Goal: Register for event/course: Sign up to attend an event or enroll in a course

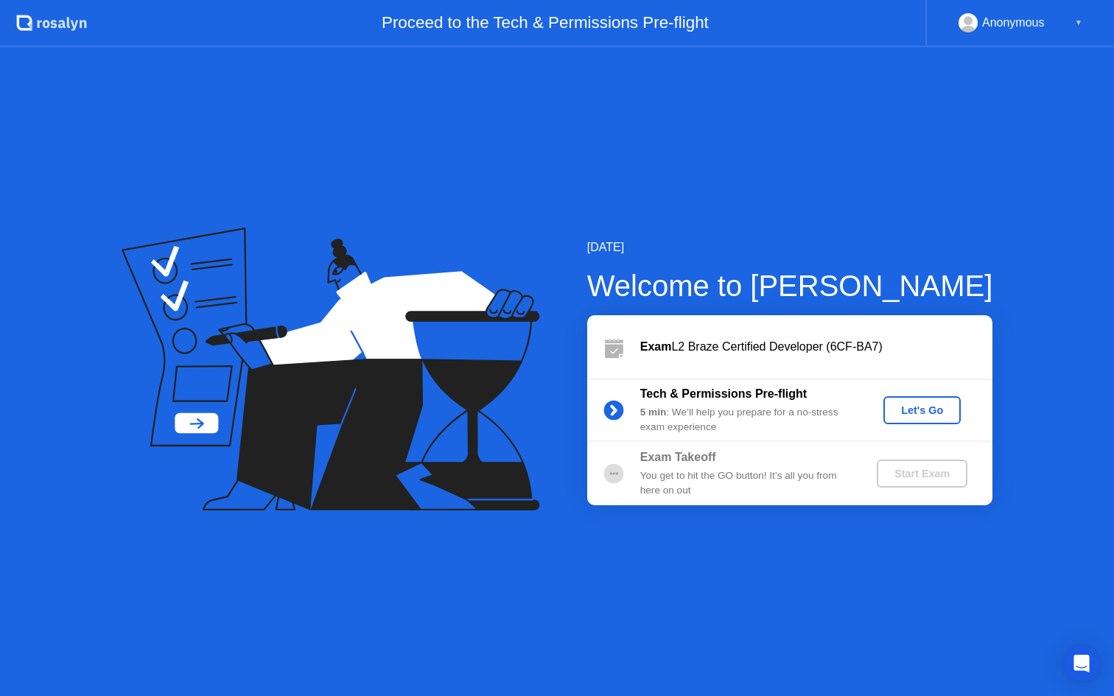
click at [921, 410] on div "Let's Go" at bounding box center [922, 411] width 66 height 12
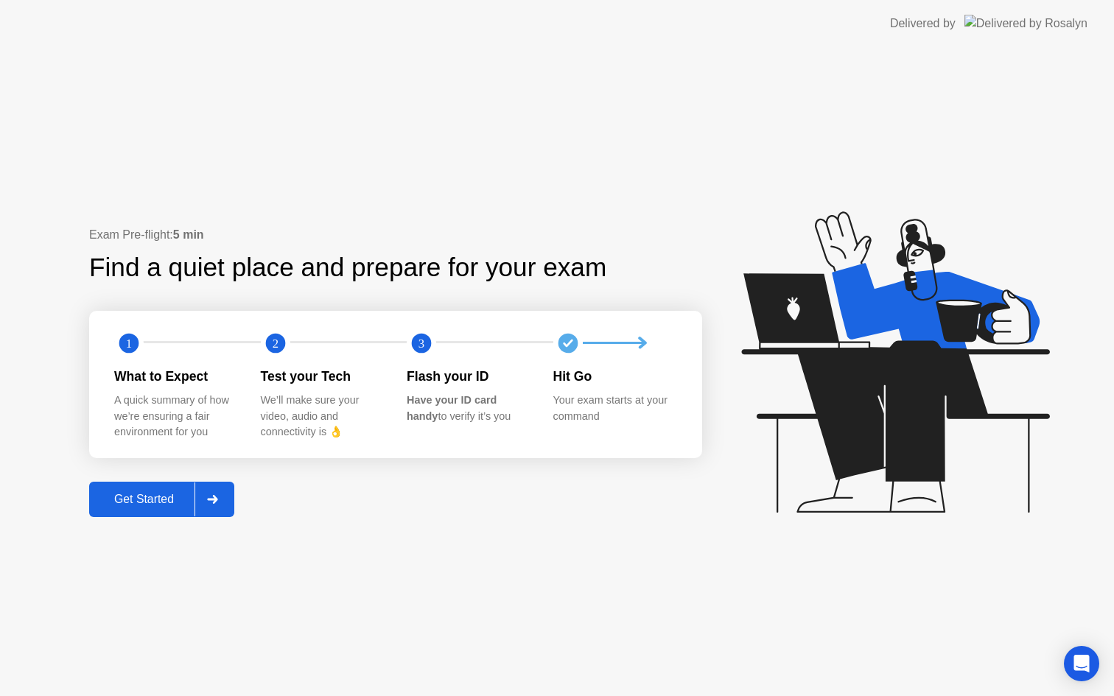
click at [145, 500] on div "Get Started" at bounding box center [144, 499] width 101 height 13
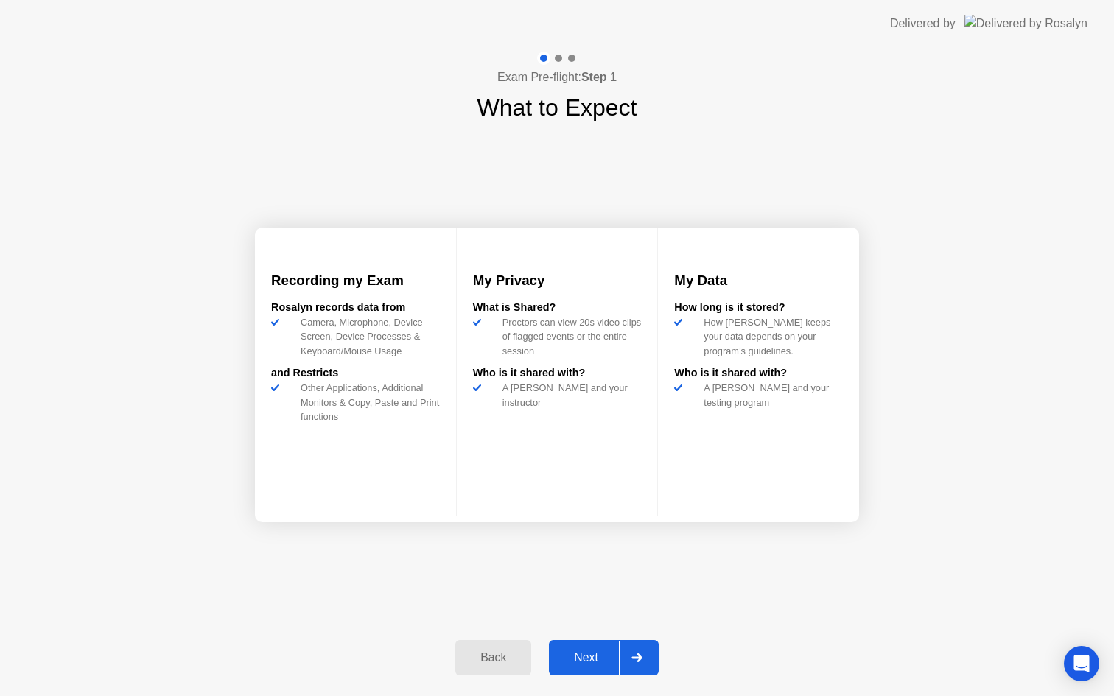
click at [589, 657] on div "Next" at bounding box center [586, 657] width 66 height 13
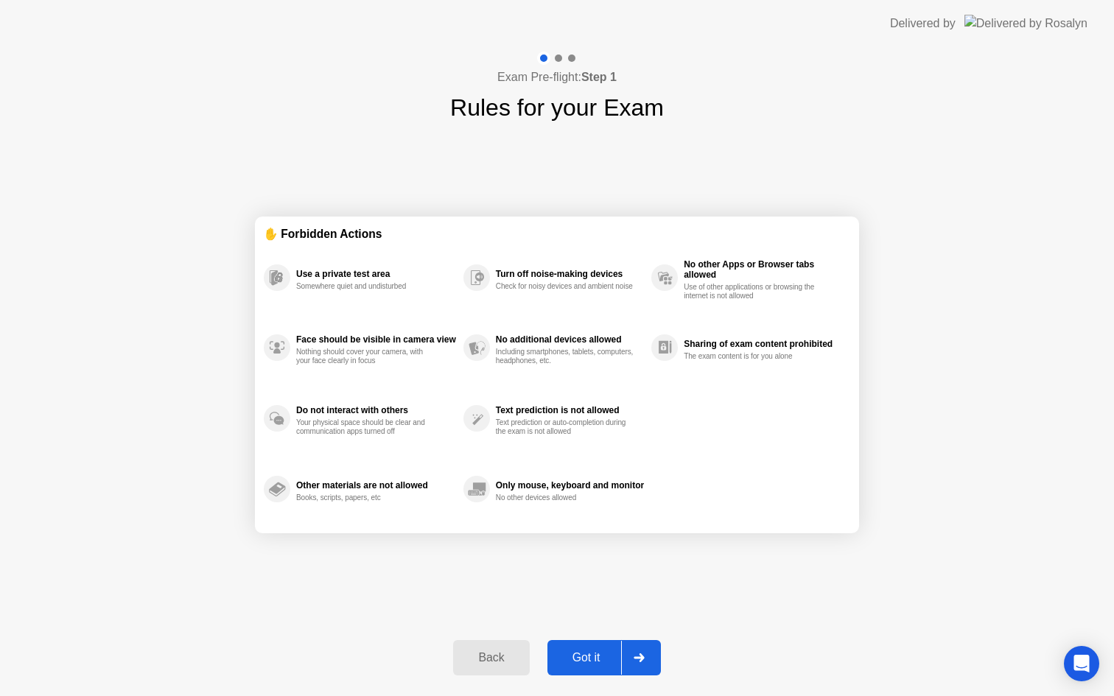
click at [592, 657] on div "Got it" at bounding box center [586, 657] width 69 height 13
select select "Available cameras"
select select "Available speakers"
select select "Available microphones"
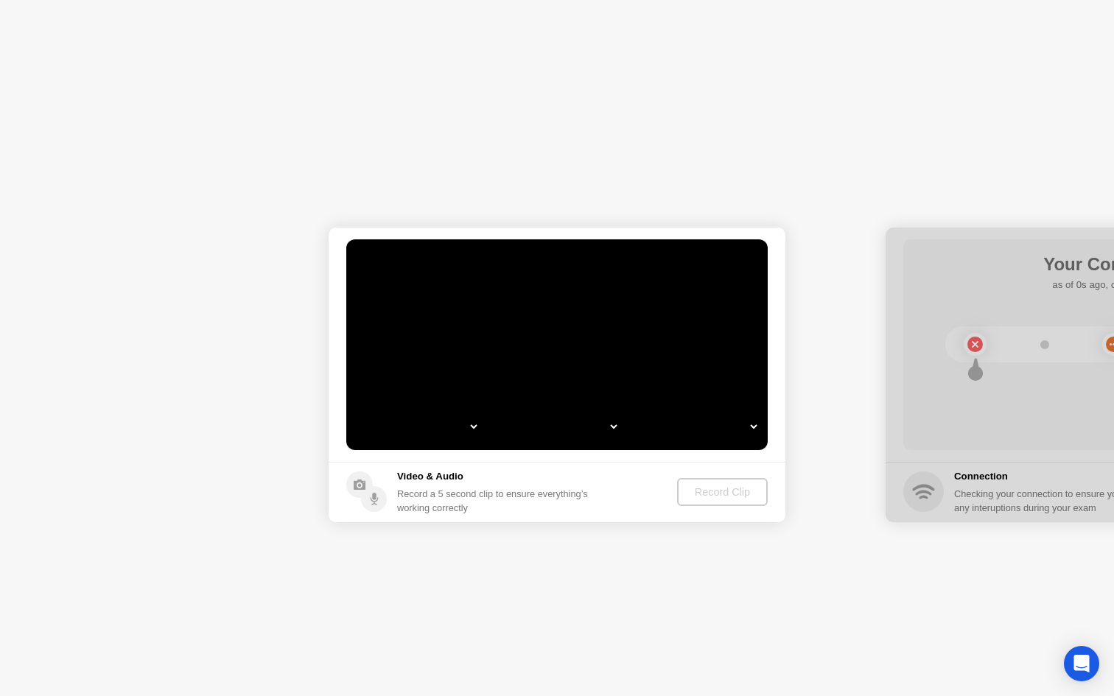
select select "**********"
select select "*******"
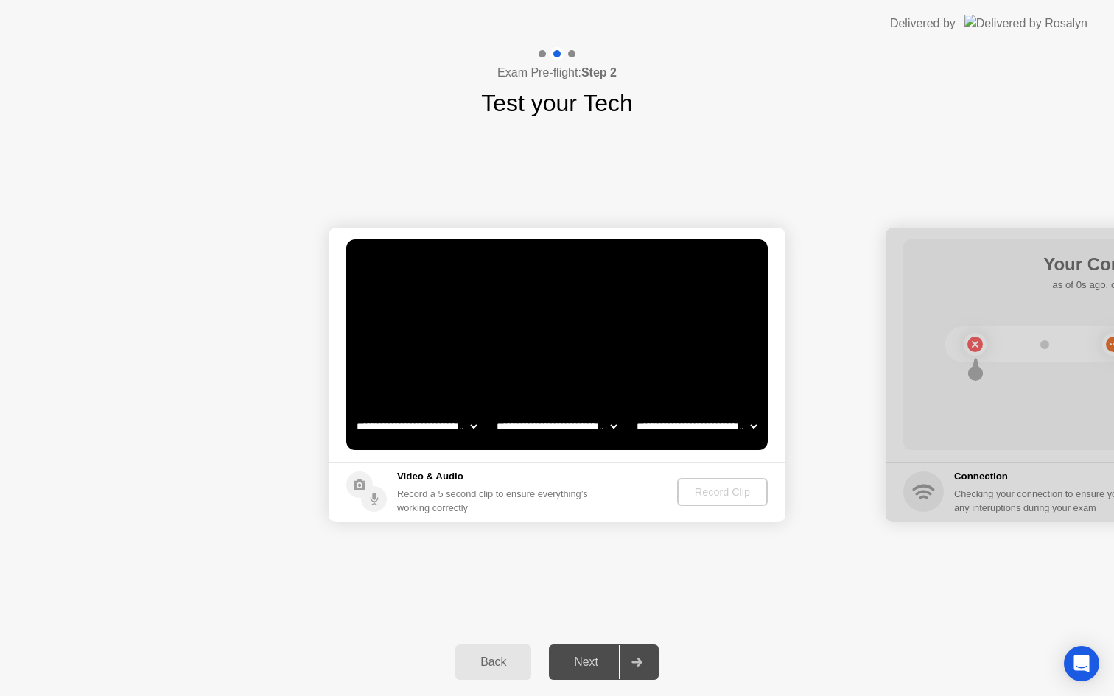
click at [449, 426] on select "**********" at bounding box center [417, 426] width 126 height 29
click at [732, 491] on div "Record Clip" at bounding box center [723, 492] width 79 height 12
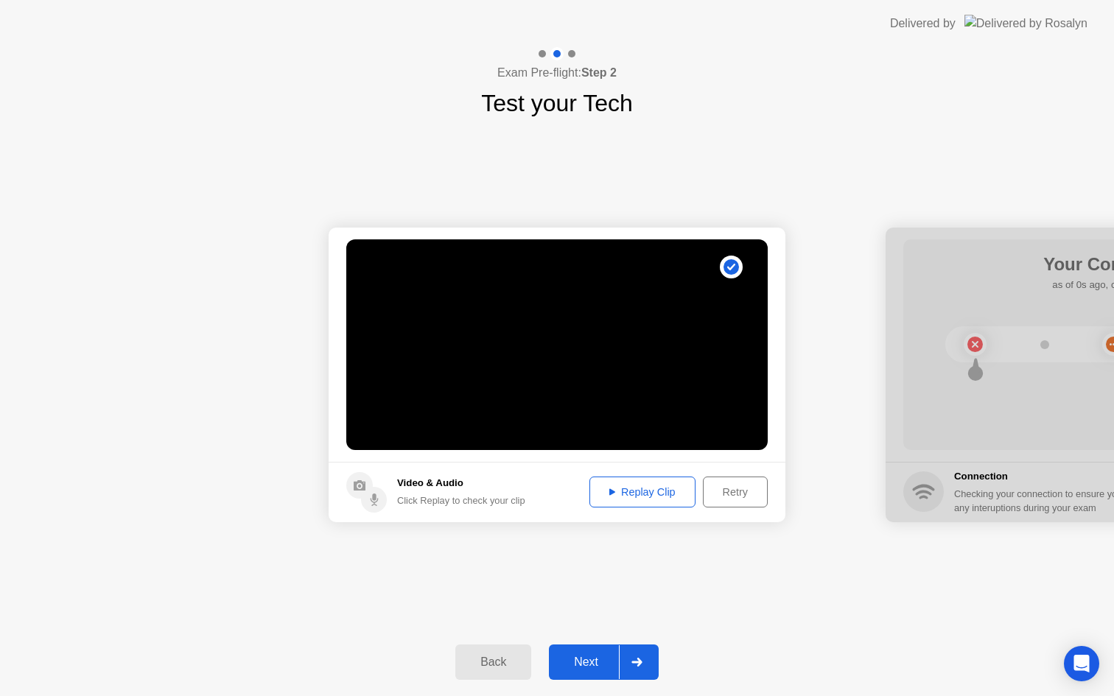
click at [646, 498] on div "Replay Clip" at bounding box center [643, 492] width 96 height 12
click at [593, 661] on div "Next" at bounding box center [586, 662] width 66 height 13
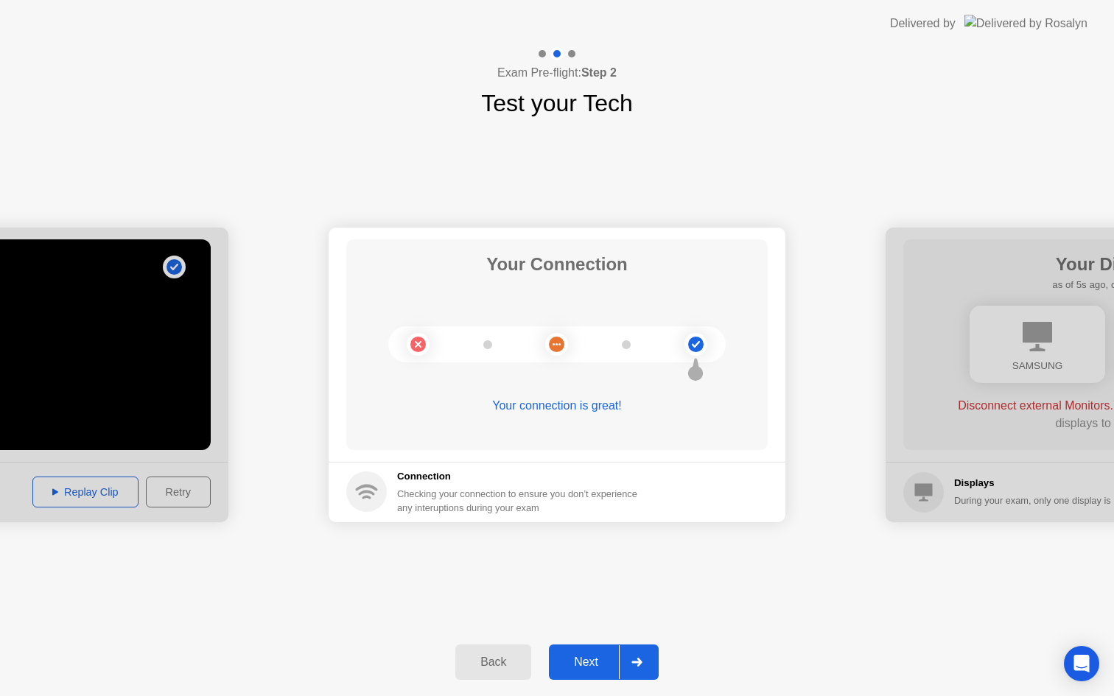
click at [589, 669] on div "Next" at bounding box center [586, 662] width 66 height 13
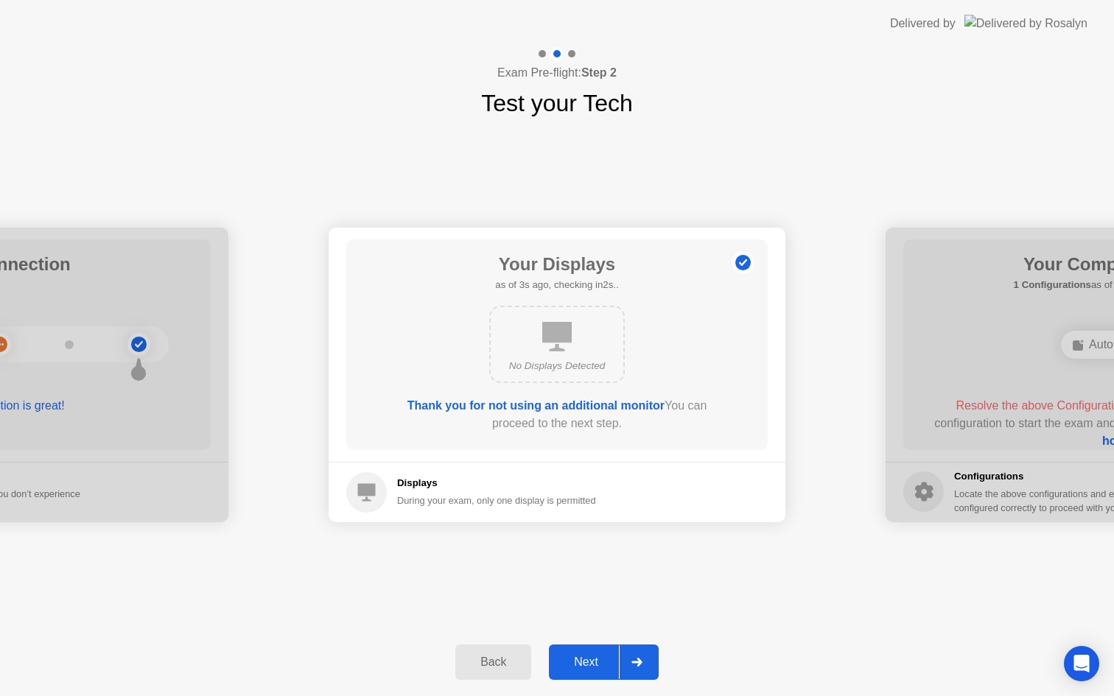
click at [583, 657] on div "Next" at bounding box center [586, 662] width 66 height 13
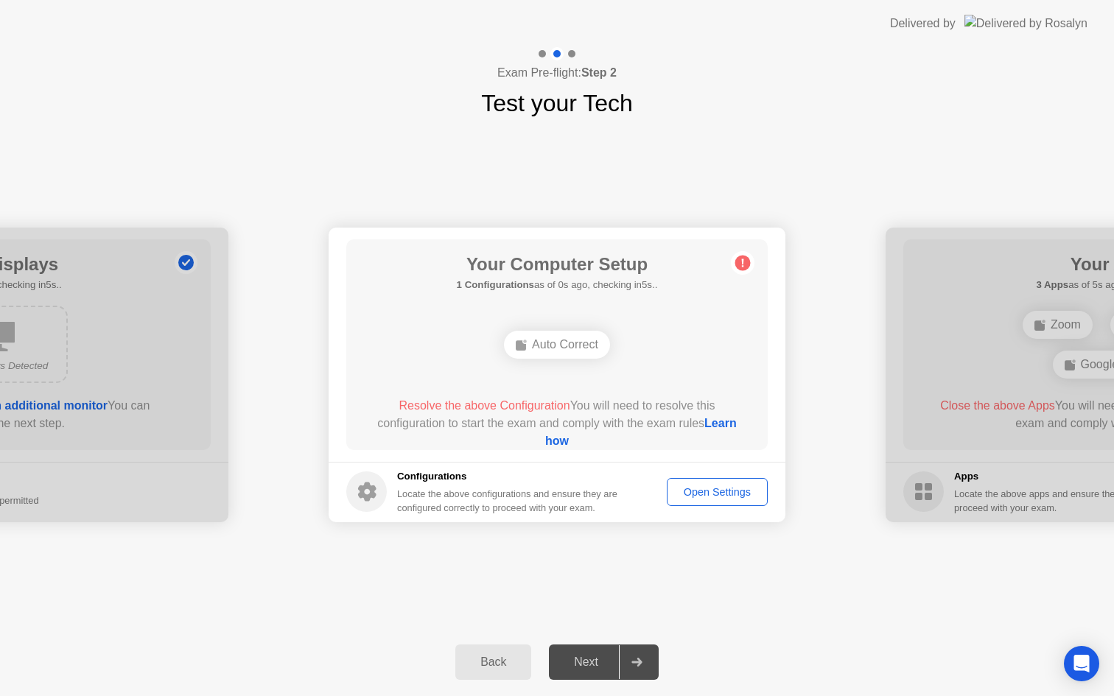
click at [548, 352] on div "Auto Correct" at bounding box center [557, 345] width 106 height 28
click at [703, 491] on div "Open Settings" at bounding box center [717, 492] width 91 height 12
click at [551, 340] on div "Auto Correct" at bounding box center [557, 345] width 106 height 28
click at [716, 498] on div "Open Settings" at bounding box center [717, 492] width 91 height 12
click at [568, 345] on div "Auto Correct" at bounding box center [557, 345] width 106 height 28
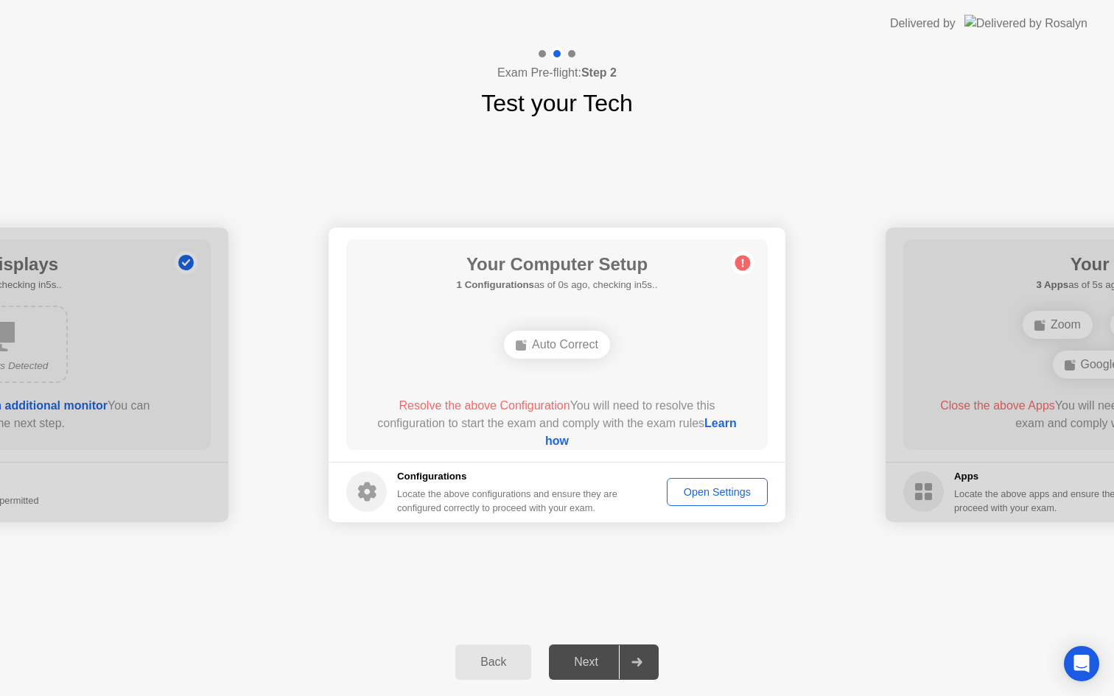
click at [720, 500] on button "Open Settings" at bounding box center [717, 492] width 101 height 28
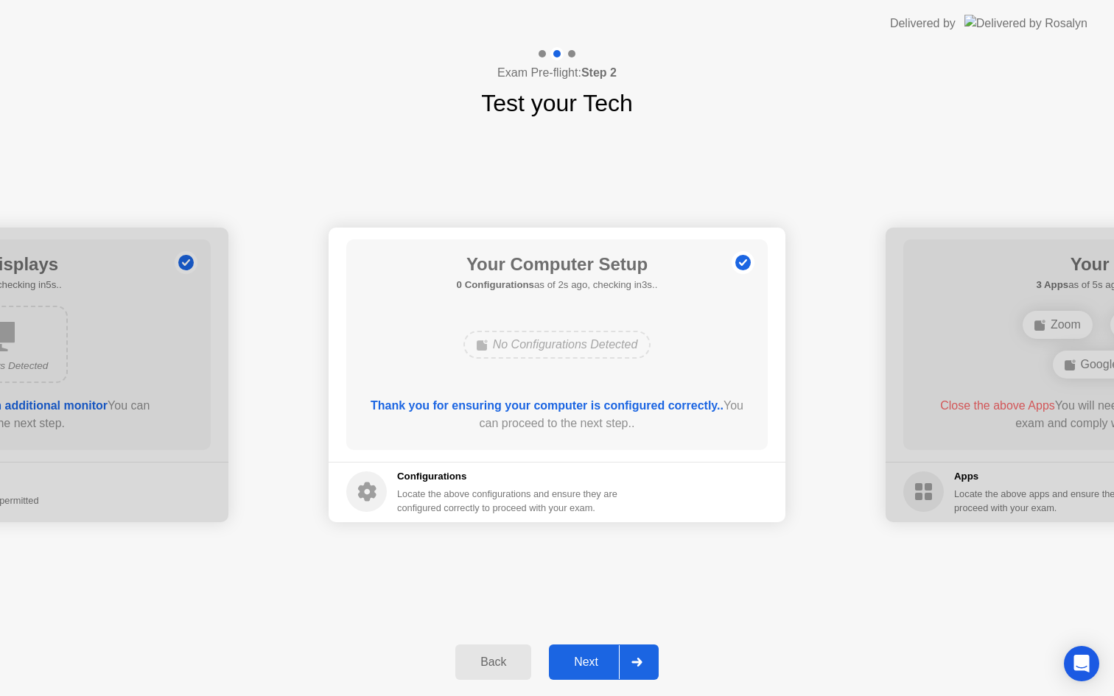
click at [586, 663] on div "Next" at bounding box center [586, 662] width 66 height 13
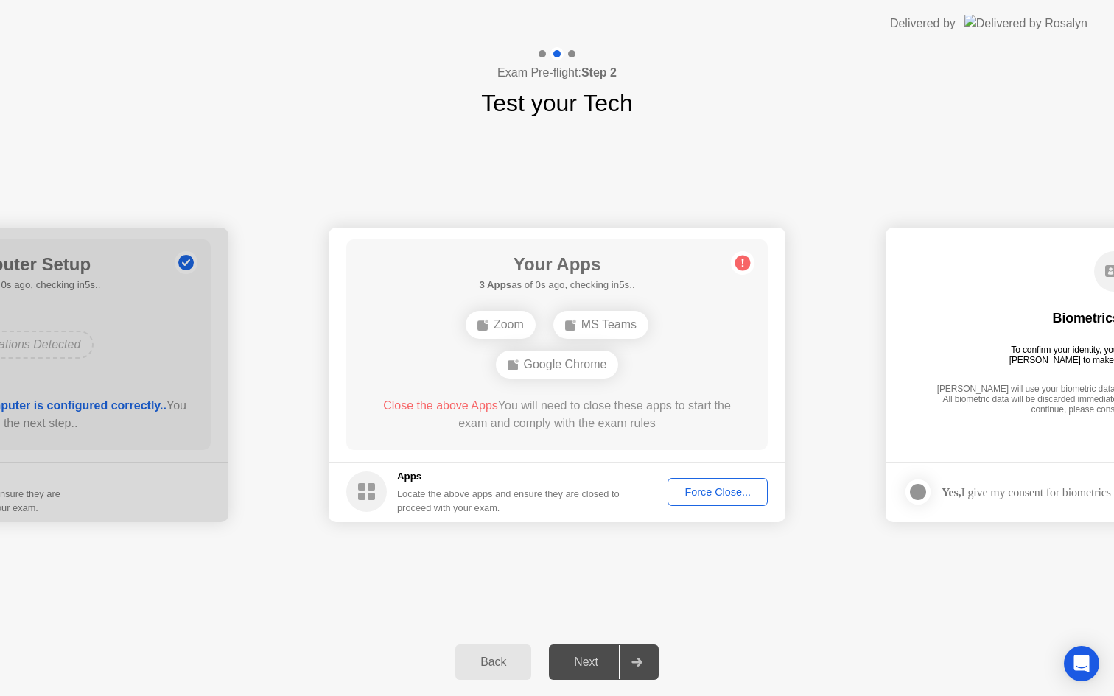
click at [715, 498] on div "Force Close..." at bounding box center [718, 492] width 90 height 12
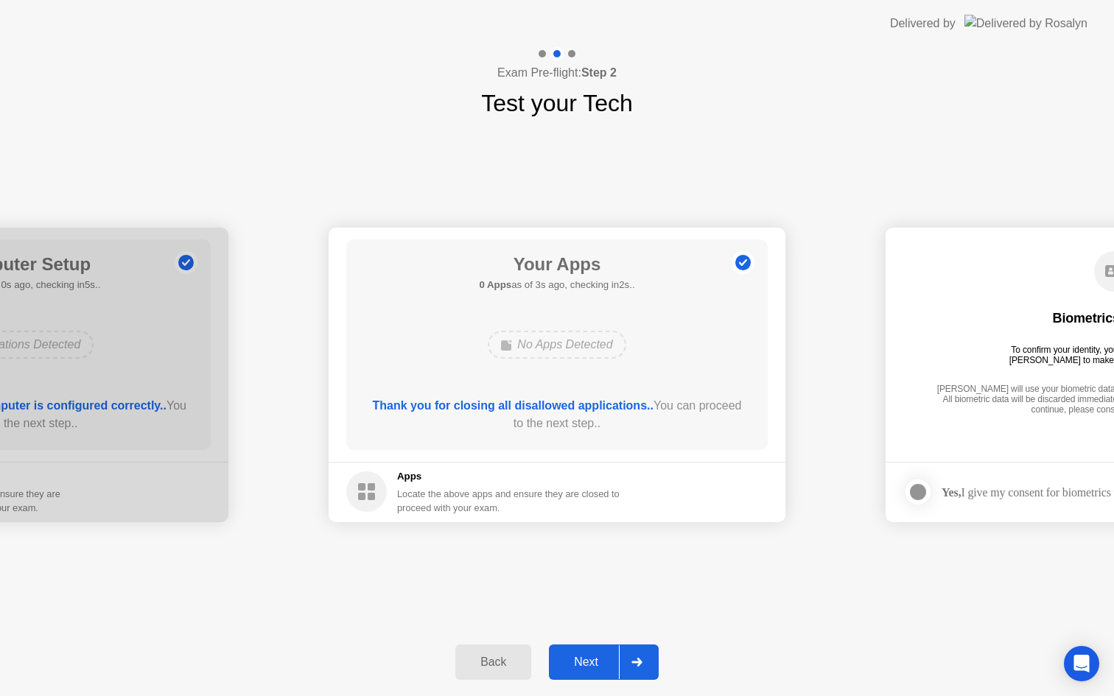
click at [592, 662] on div "Next" at bounding box center [586, 662] width 66 height 13
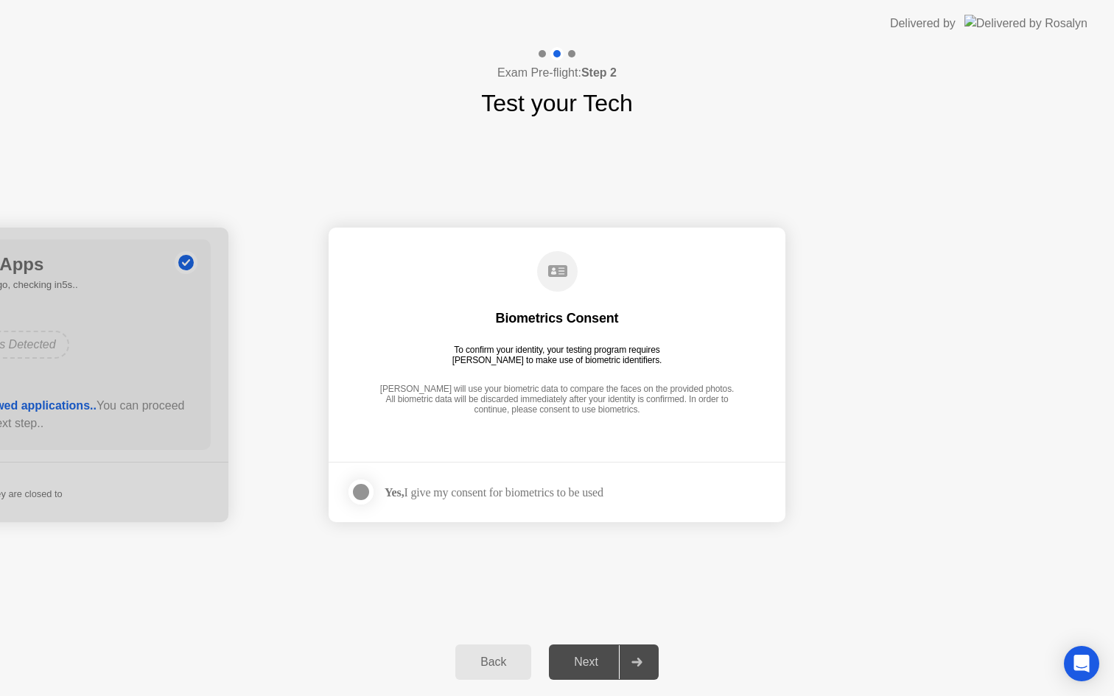
click at [357, 491] on div at bounding box center [361, 492] width 18 height 18
click at [595, 669] on div "Next" at bounding box center [586, 662] width 66 height 13
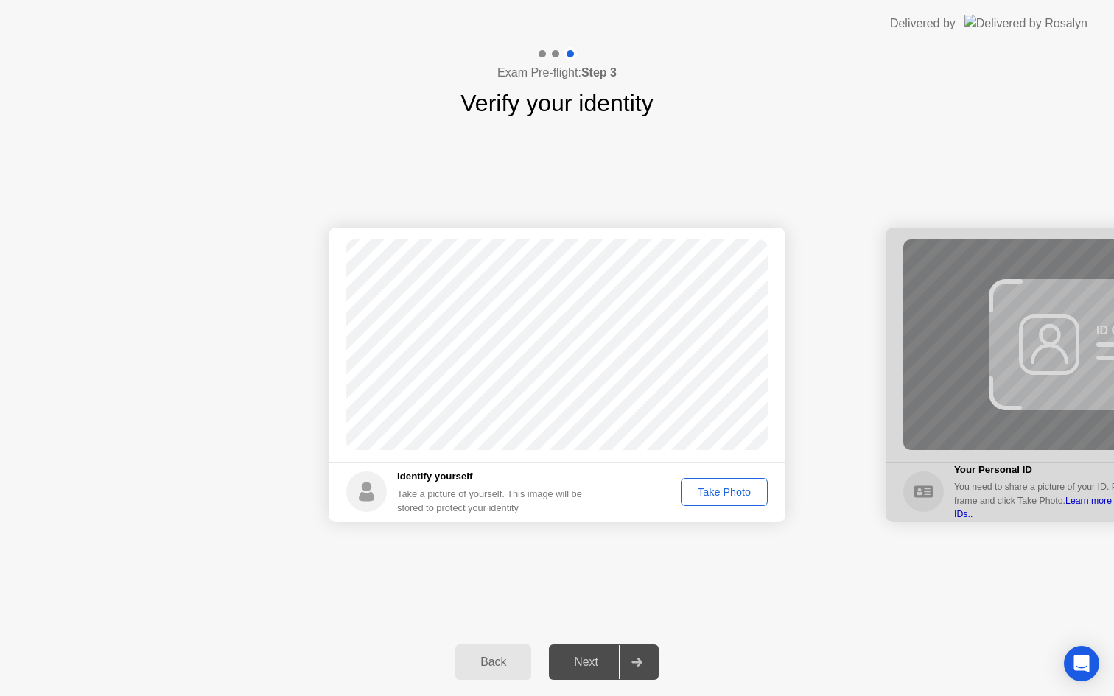
click at [719, 495] on div "Take Photo" at bounding box center [724, 492] width 77 height 12
click at [591, 669] on div "Next" at bounding box center [586, 662] width 66 height 13
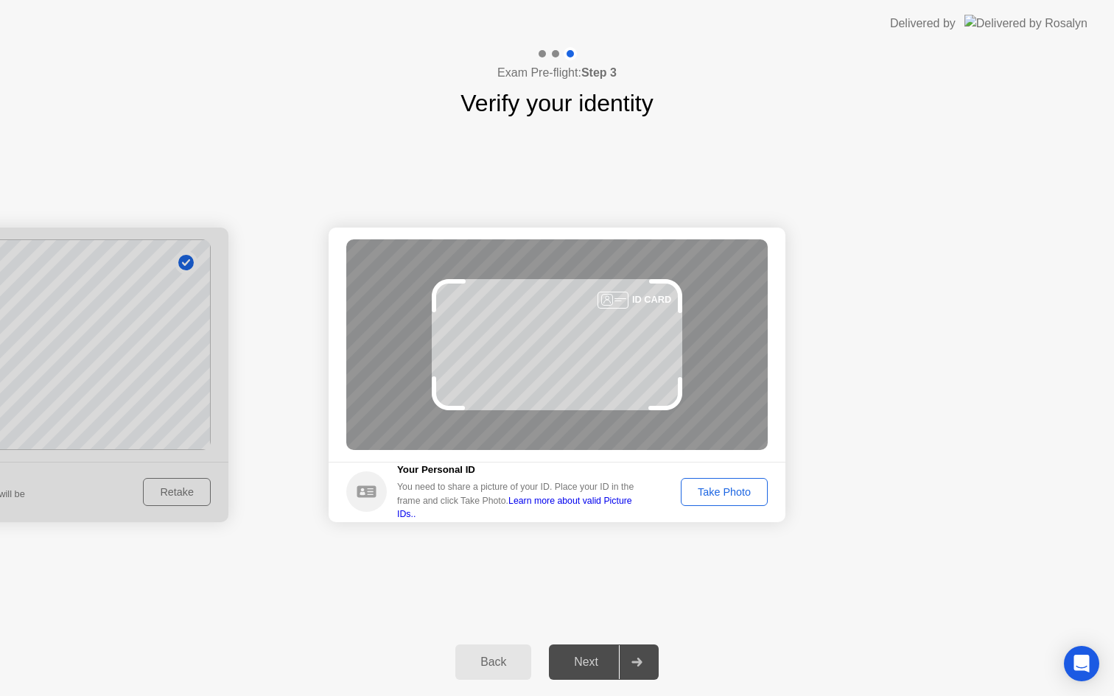
click at [716, 494] on div "Take Photo" at bounding box center [724, 492] width 77 height 12
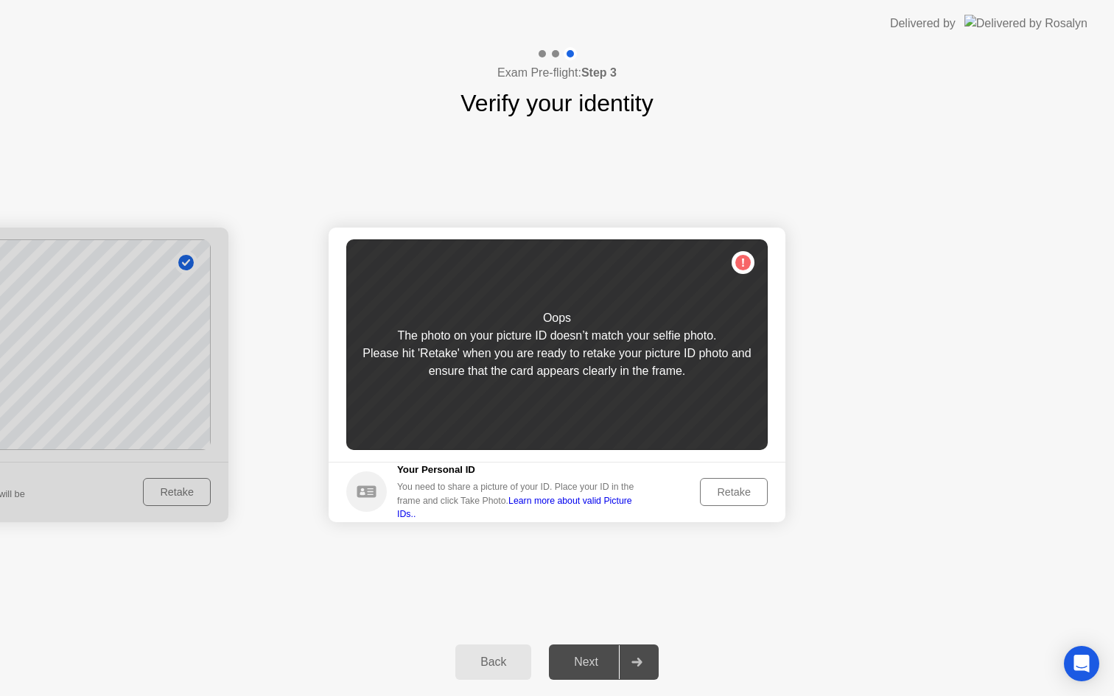
click at [725, 490] on div "Retake" at bounding box center [733, 492] width 57 height 12
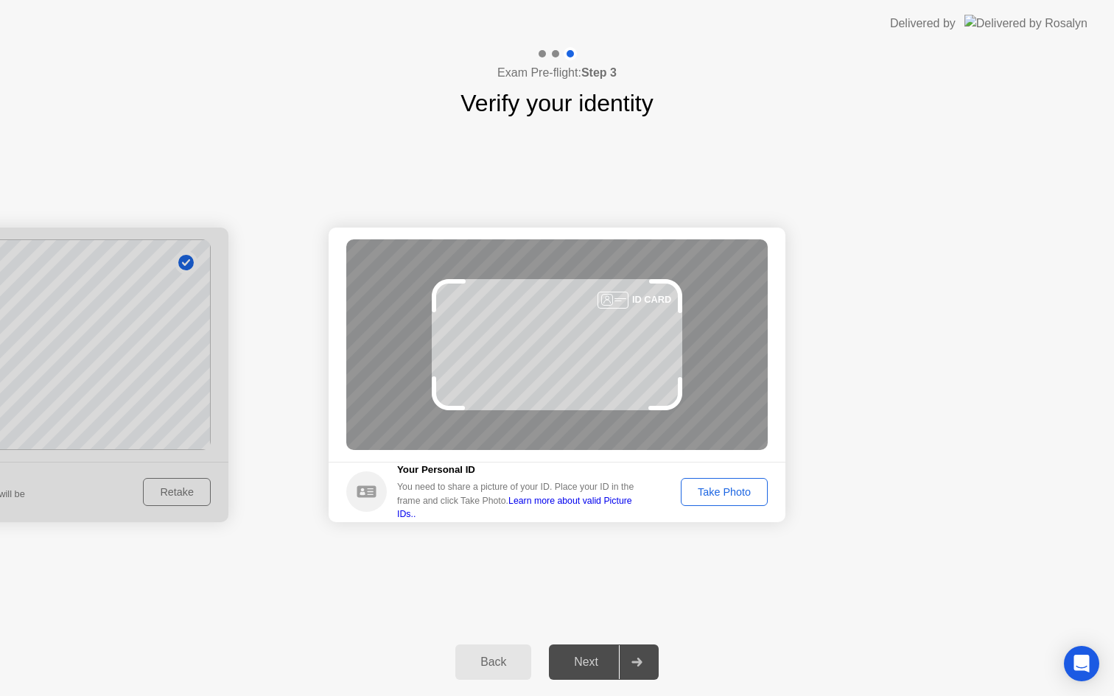
click at [717, 497] on div "Take Photo" at bounding box center [724, 492] width 77 height 12
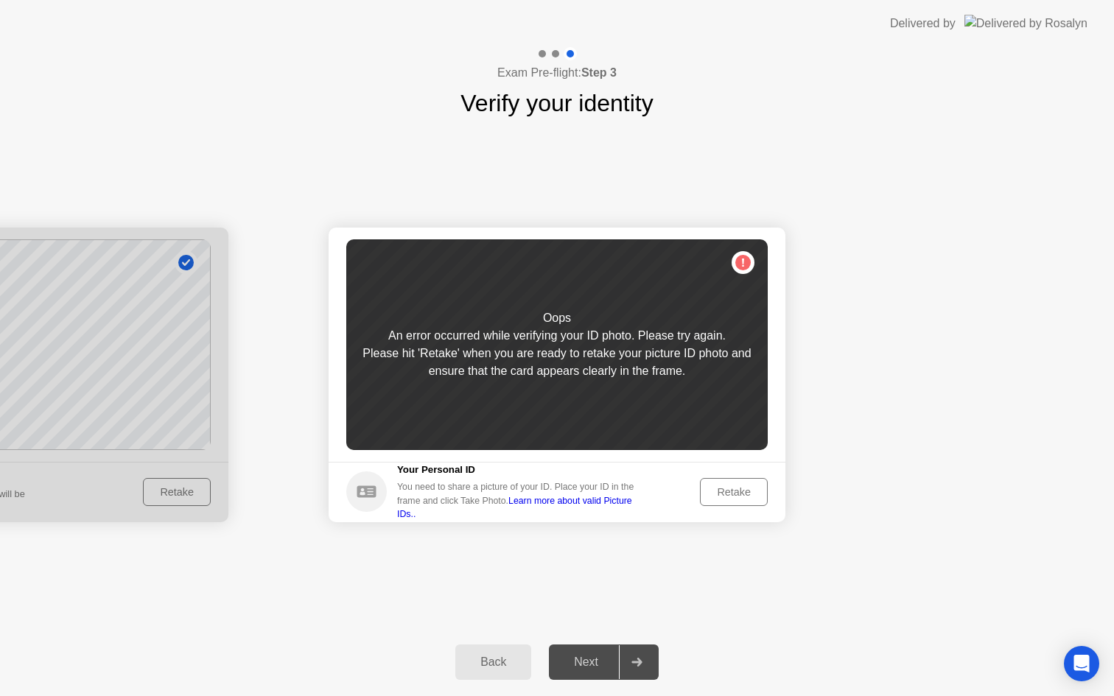
click at [736, 491] on div "Retake" at bounding box center [733, 492] width 57 height 12
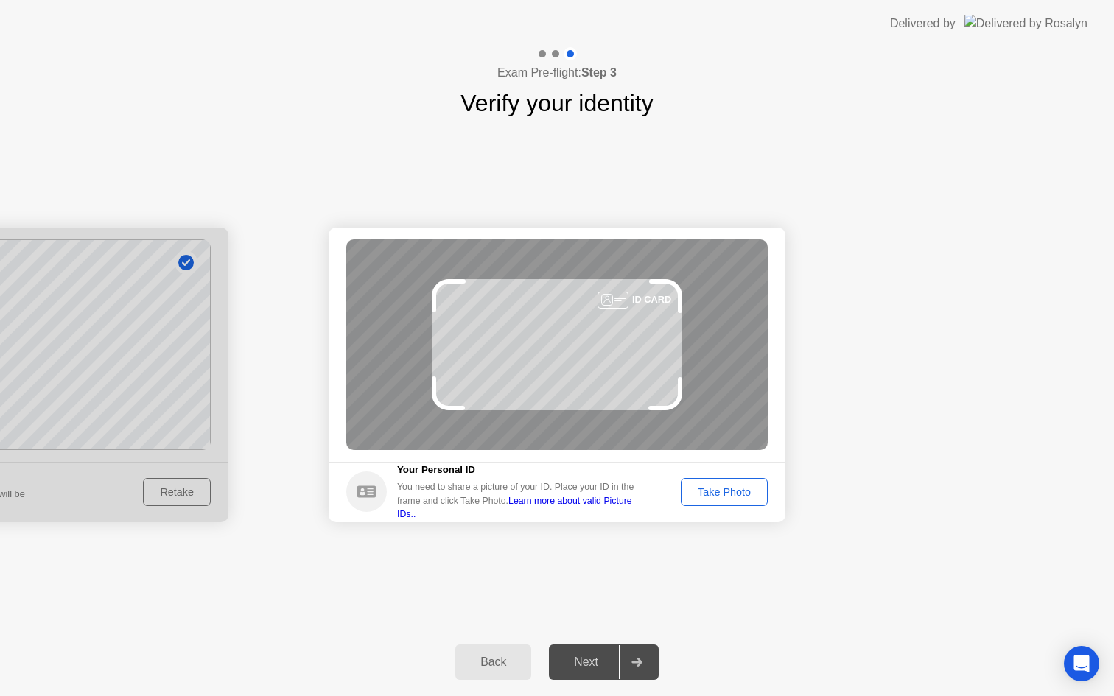
click at [737, 492] on div "Take Photo" at bounding box center [724, 492] width 77 height 12
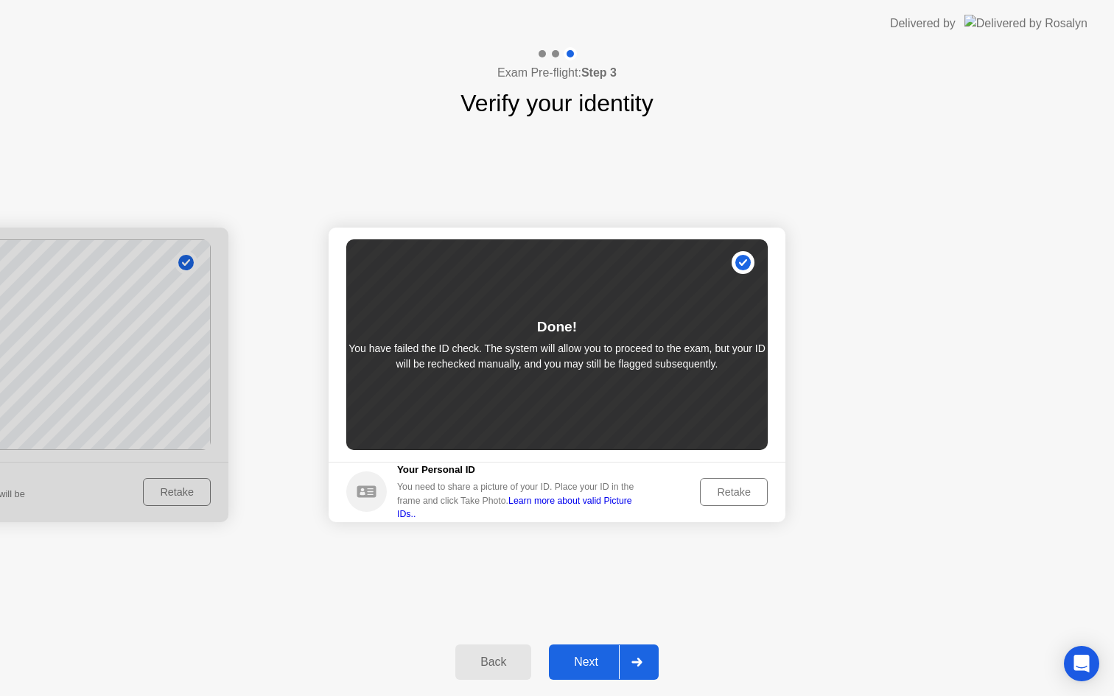
click at [591, 662] on div "Next" at bounding box center [586, 662] width 66 height 13
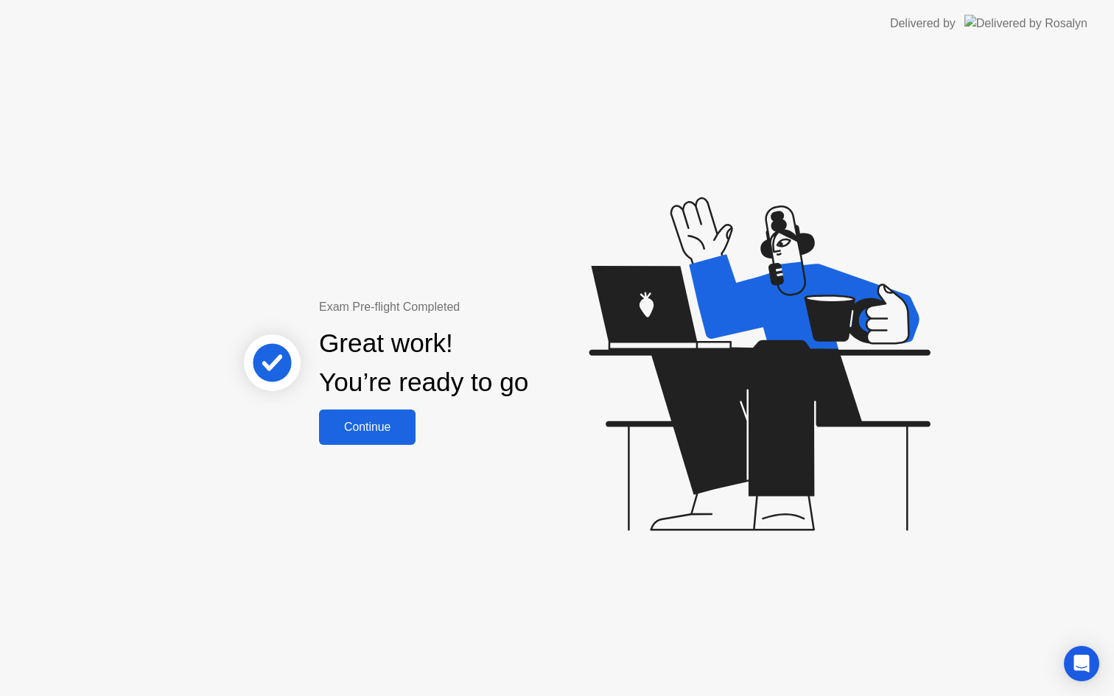
click at [392, 433] on div "Continue" at bounding box center [367, 427] width 88 height 13
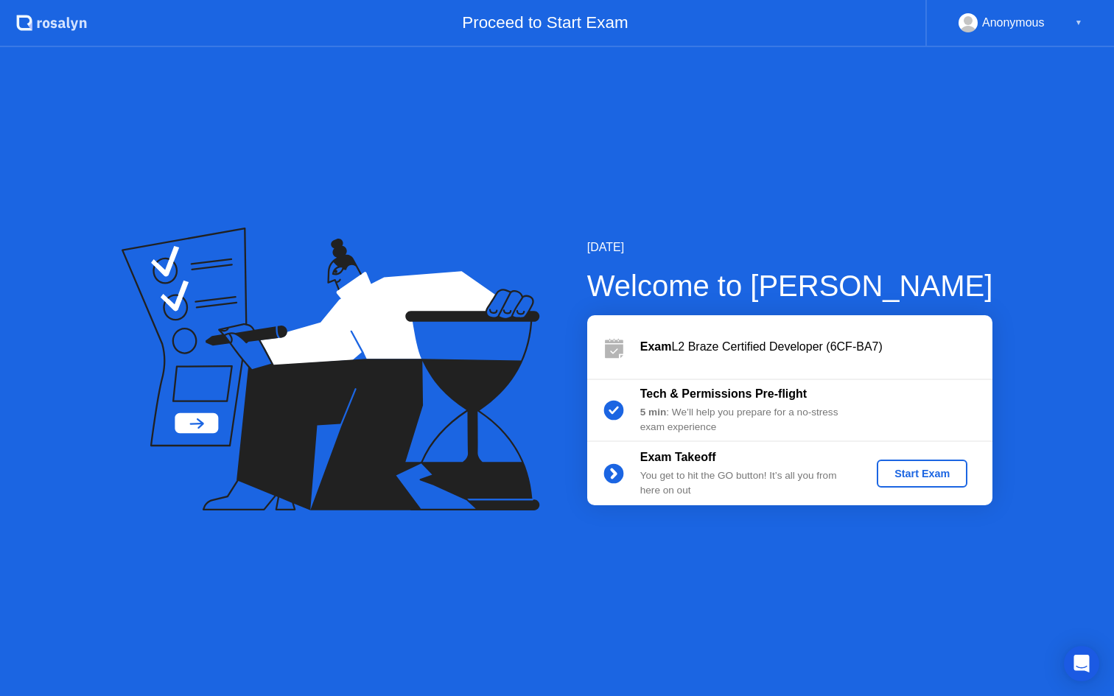
click at [925, 475] on div "Start Exam" at bounding box center [922, 474] width 79 height 12
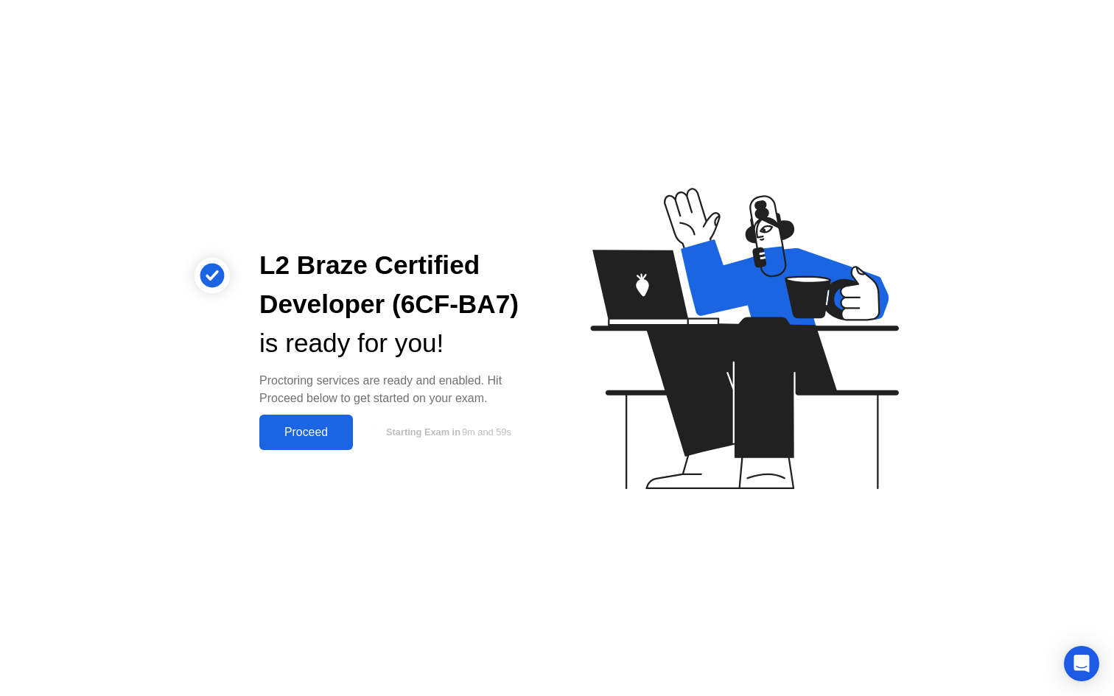
click at [312, 441] on button "Proceed" at bounding box center [306, 432] width 94 height 35
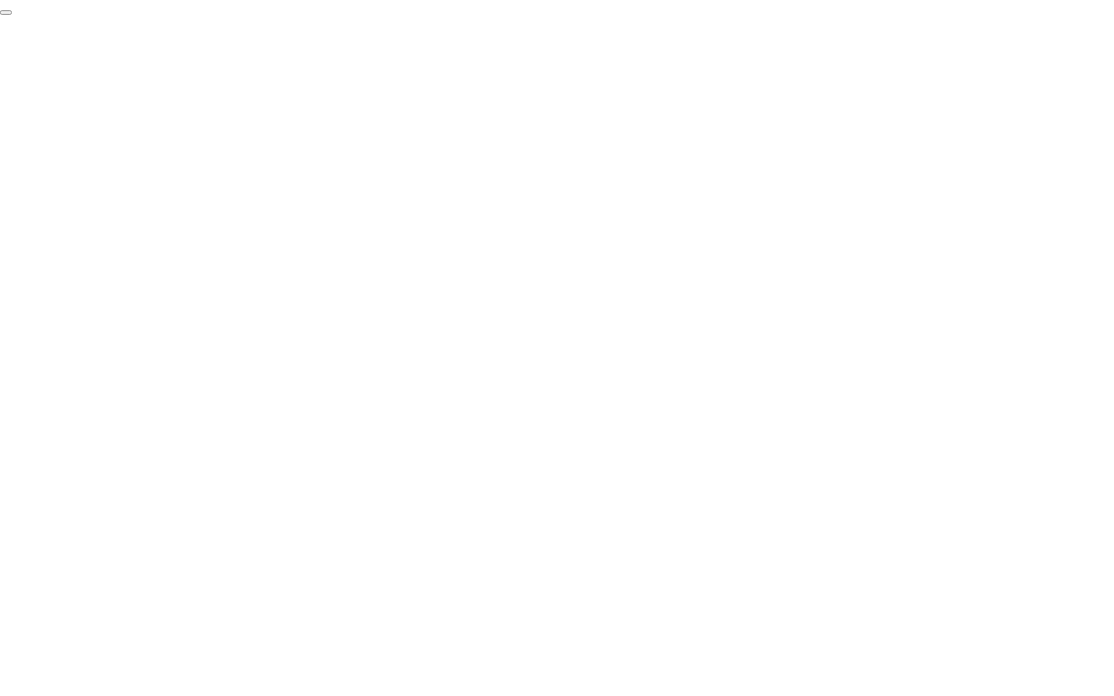
click at [12, 15] on button "End Proctoring Session" at bounding box center [6, 12] width 12 height 4
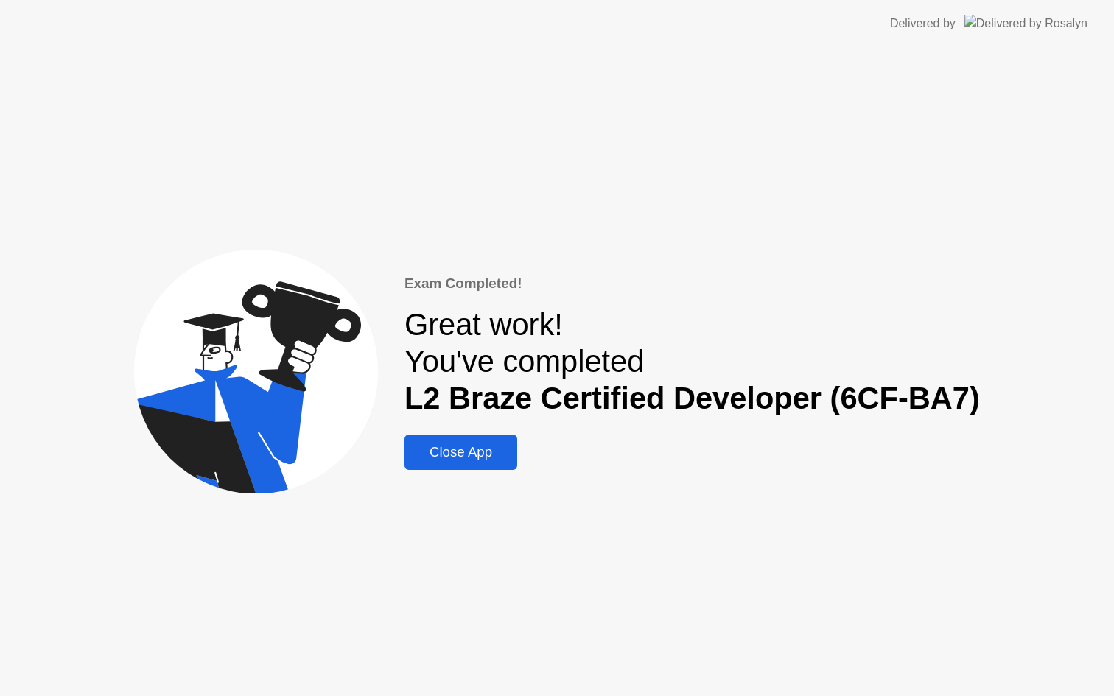
click at [481, 459] on div "Close App" at bounding box center [461, 452] width 104 height 16
